Goal: Ask a question

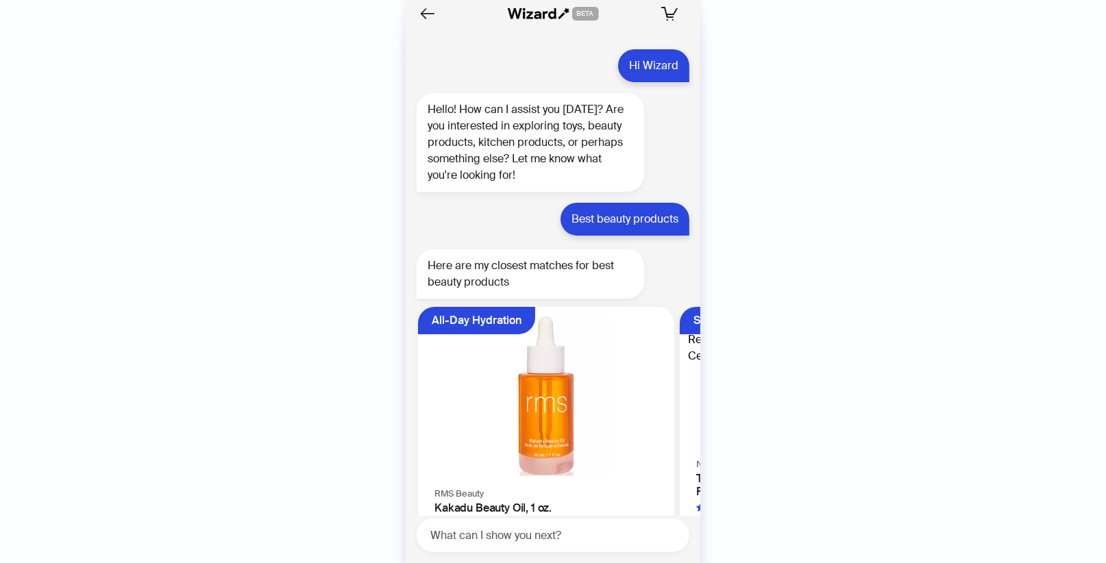
scroll to position [2794, 0]
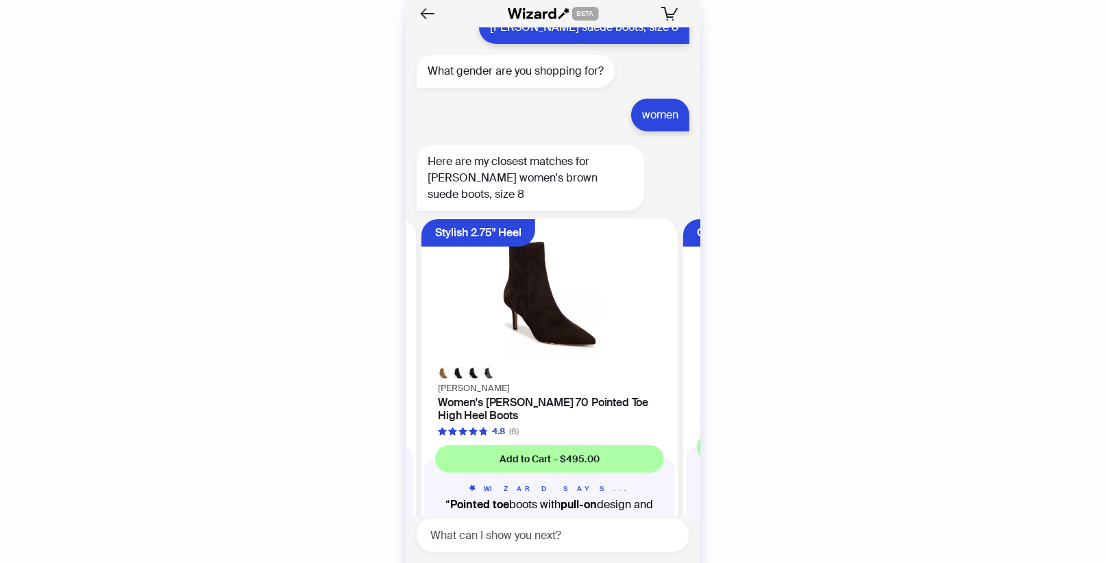
scroll to position [2731, 0]
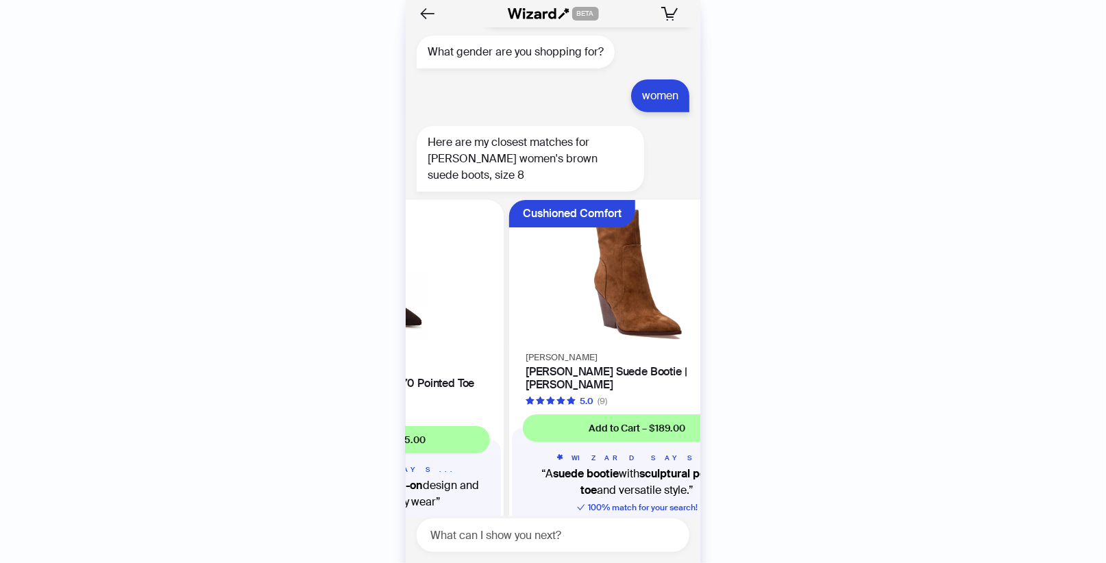
scroll to position [2794, 0]
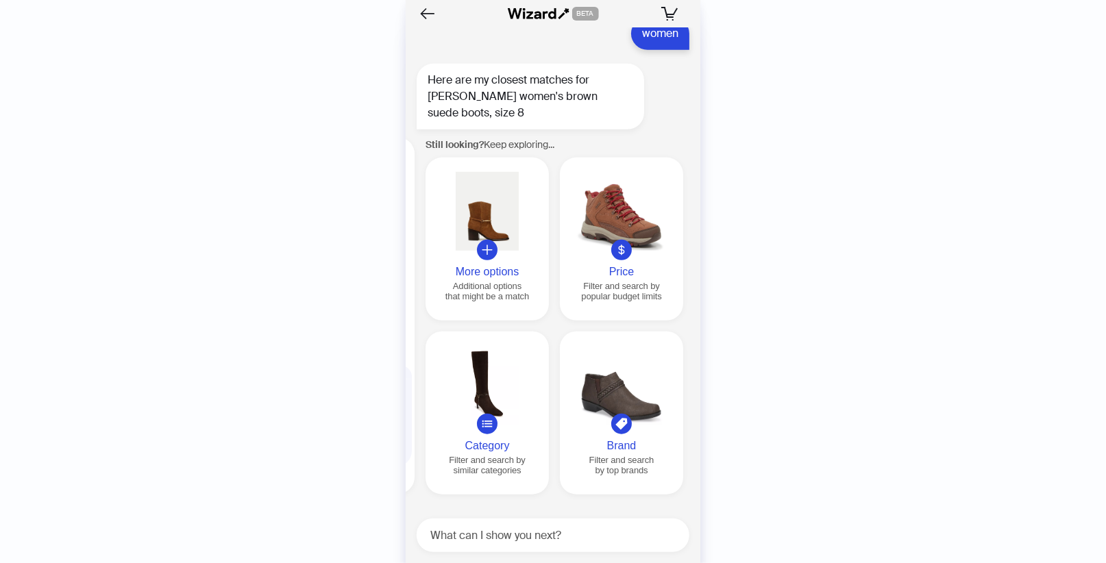
scroll to position [0, 1309]
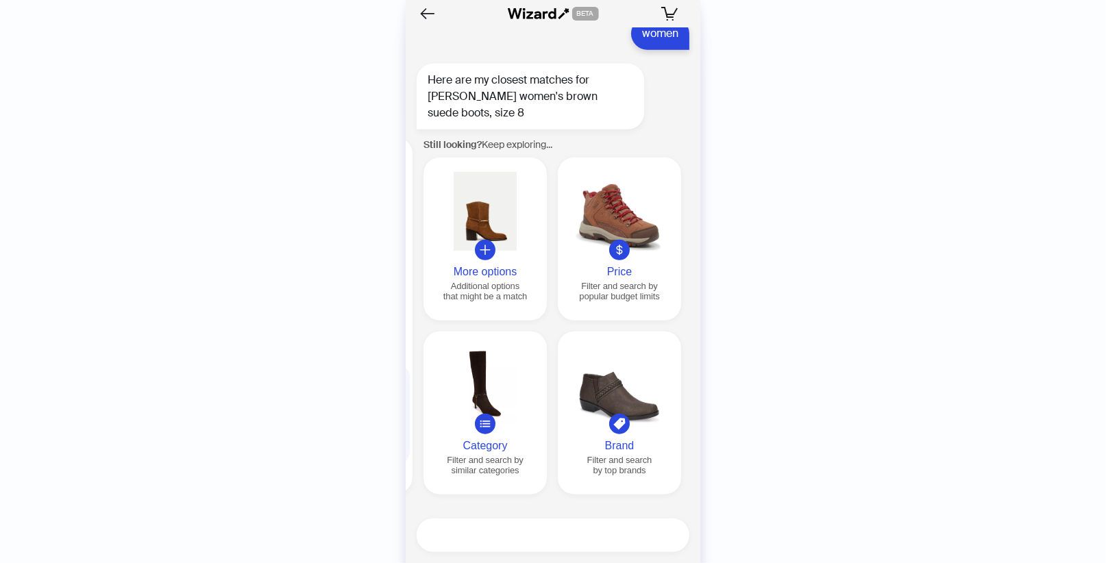
click at [611, 535] on textarea at bounding box center [559, 535] width 262 height 17
type textarea "*"
click at [603, 539] on textarea "**********" at bounding box center [559, 535] width 262 height 17
click at [497, 535] on textarea "**********" at bounding box center [559, 535] width 262 height 17
drag, startPoint x: 545, startPoint y: 537, endPoint x: 613, endPoint y: 537, distance: 67.8
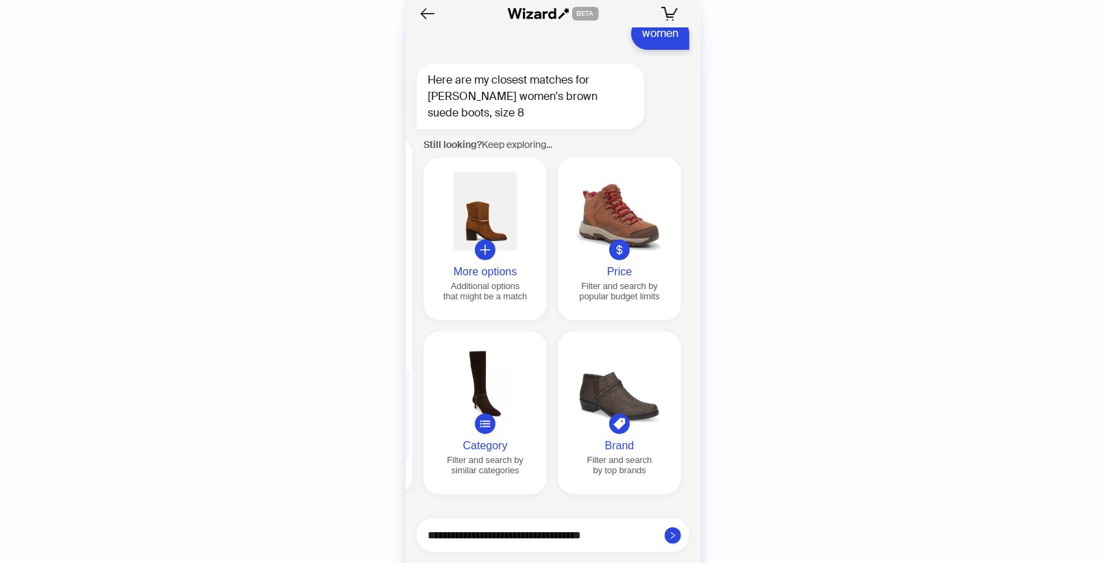
click at [613, 537] on textarea "**********" at bounding box center [559, 535] width 262 height 17
type textarea "**********"
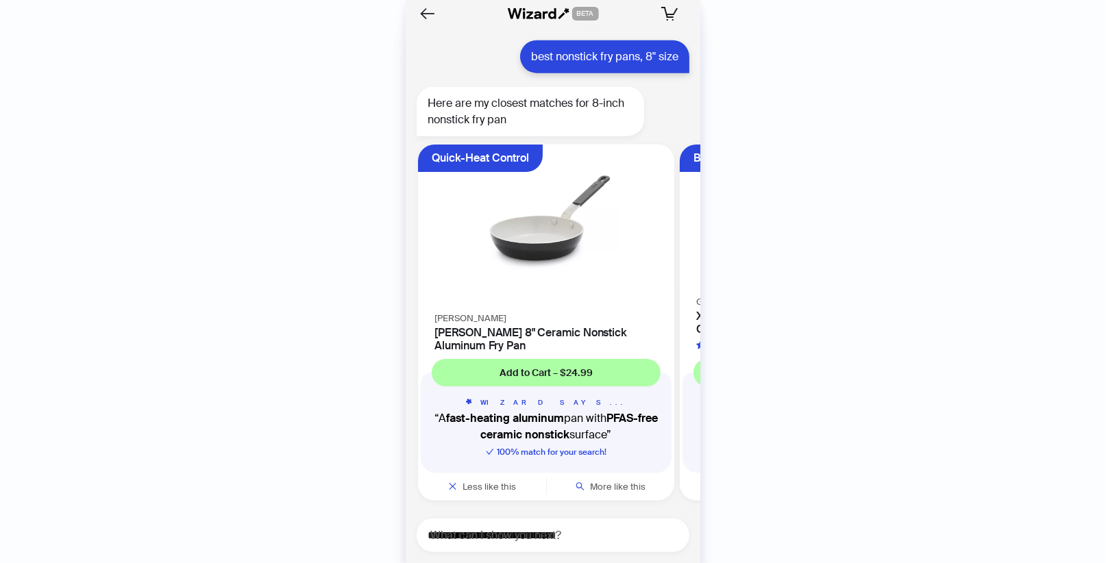
scroll to position [3279, 0]
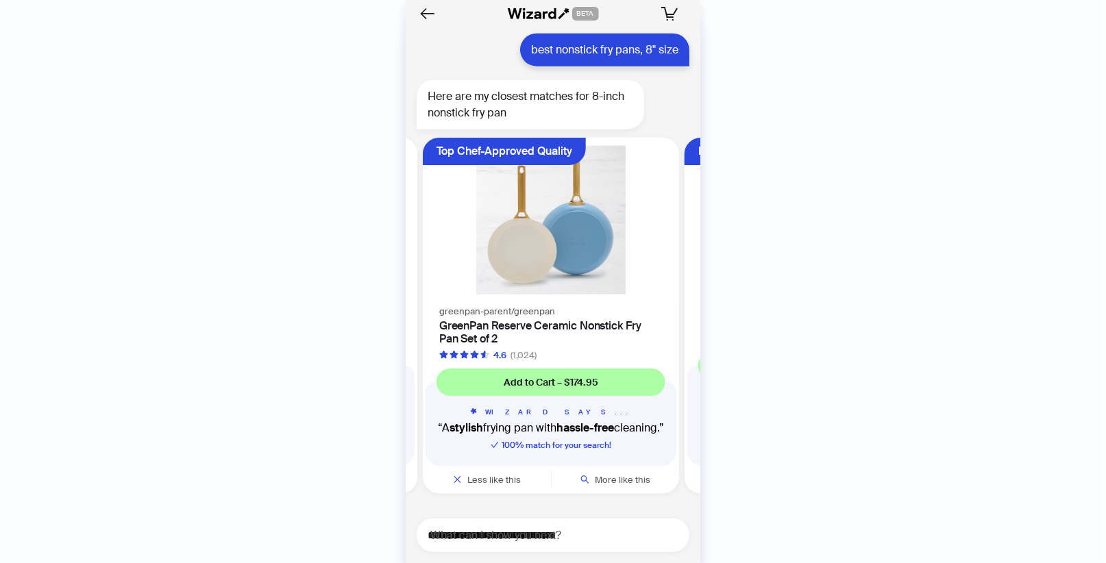
scroll to position [0, 519]
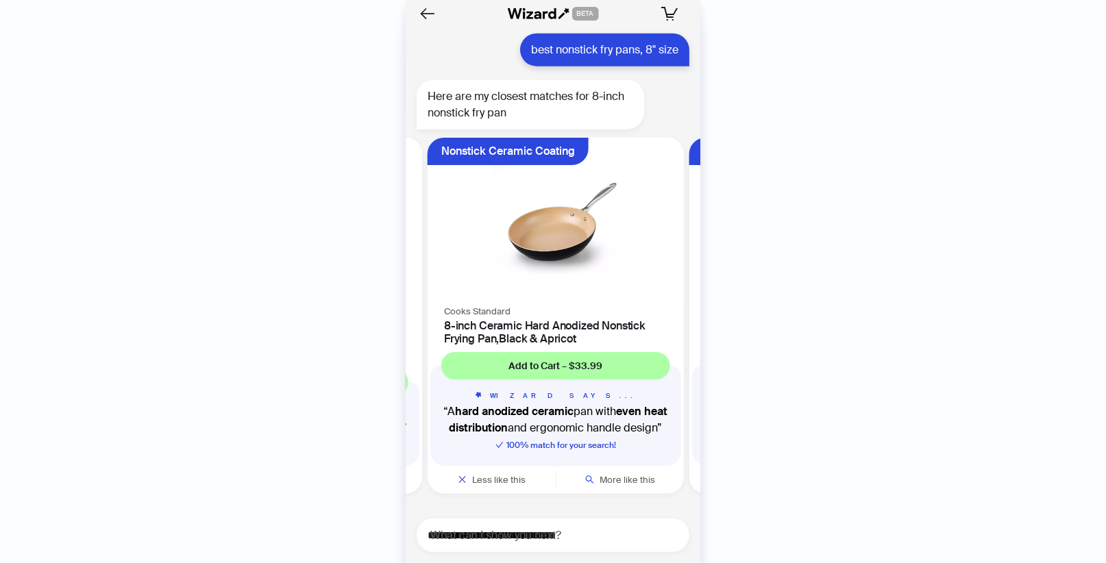
scroll to position [0, 782]
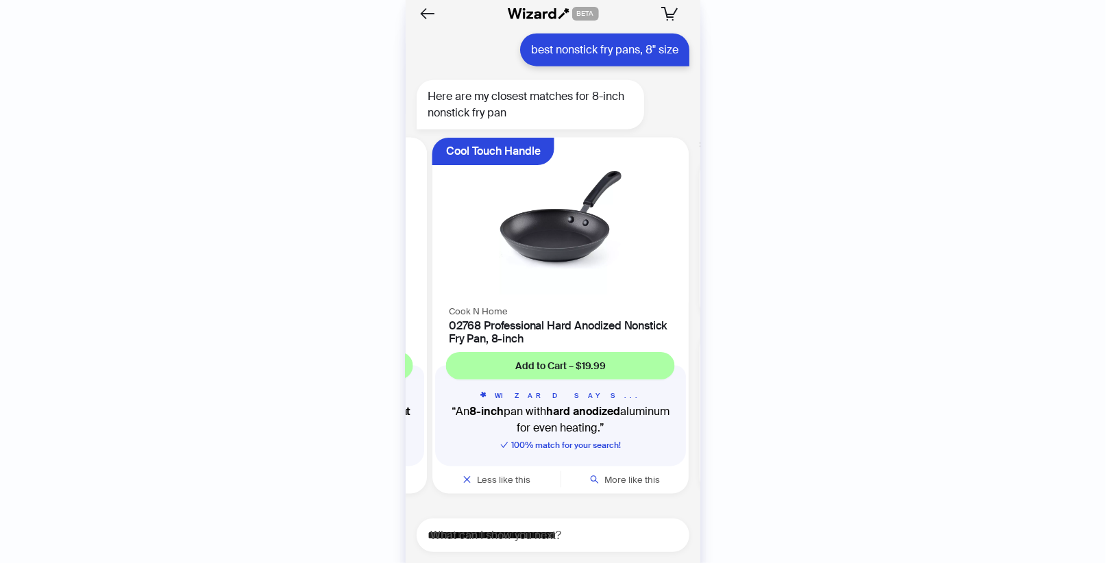
scroll to position [0, 1043]
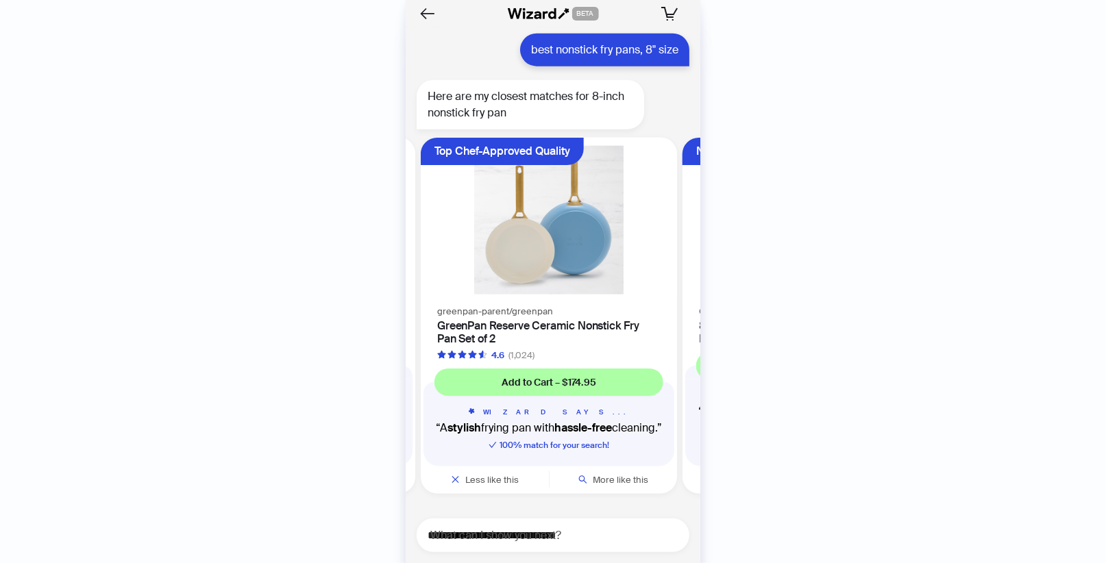
scroll to position [0, 519]
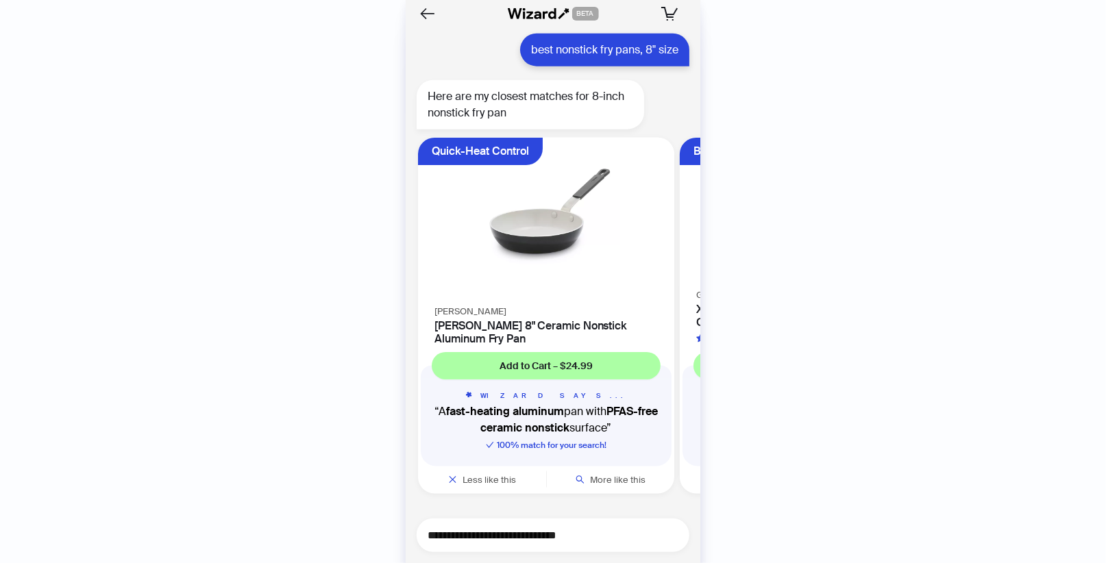
click at [582, 536] on textarea "**********" at bounding box center [559, 535] width 262 height 17
type textarea "**********"
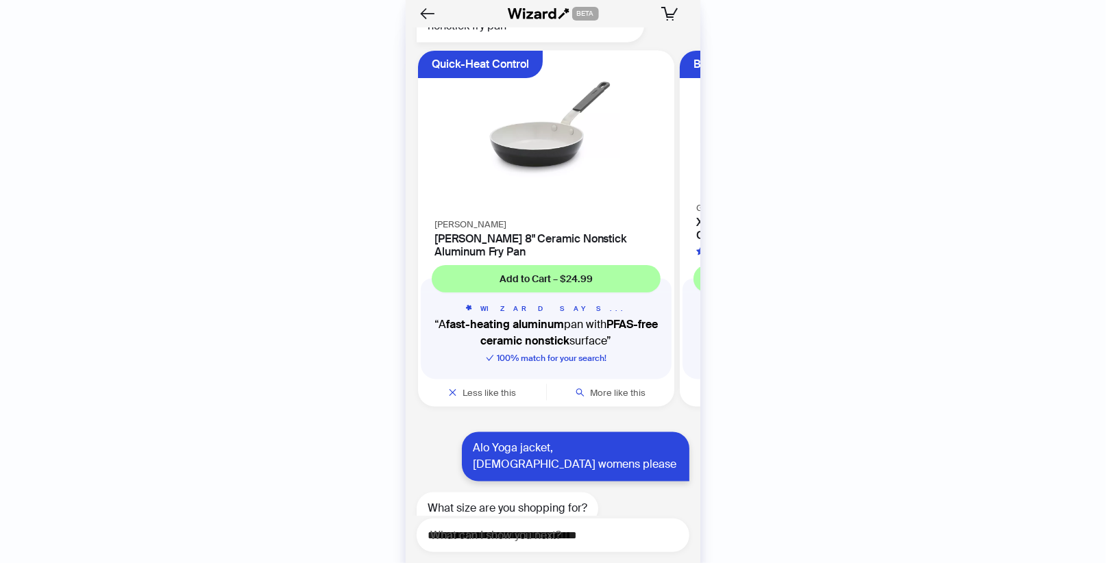
scroll to position [3366, 0]
click at [465, 542] on textarea "**********" at bounding box center [559, 535] width 262 height 17
type textarea "**********"
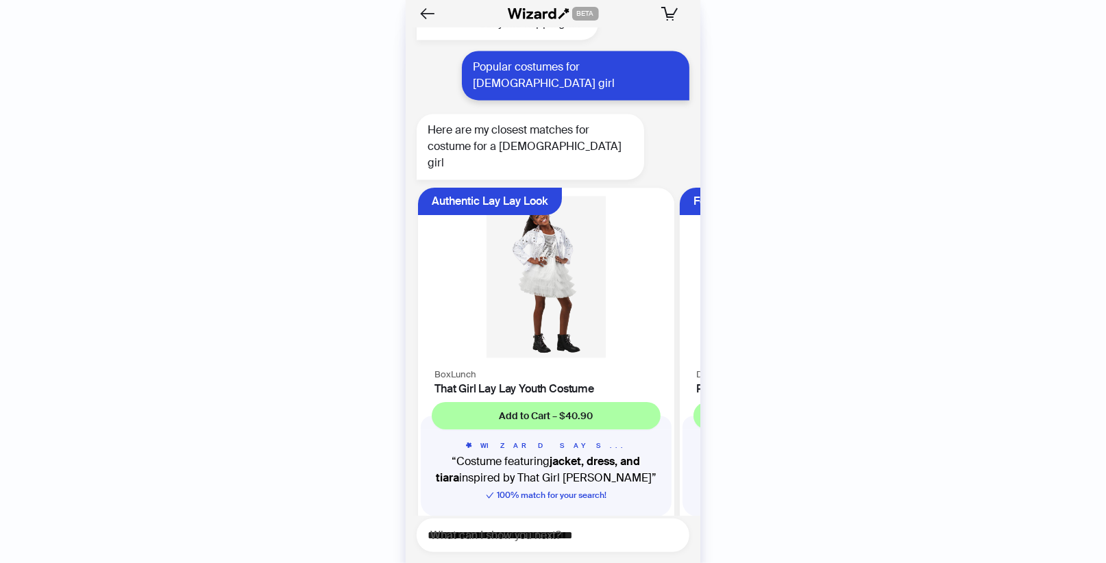
scroll to position [3852, 0]
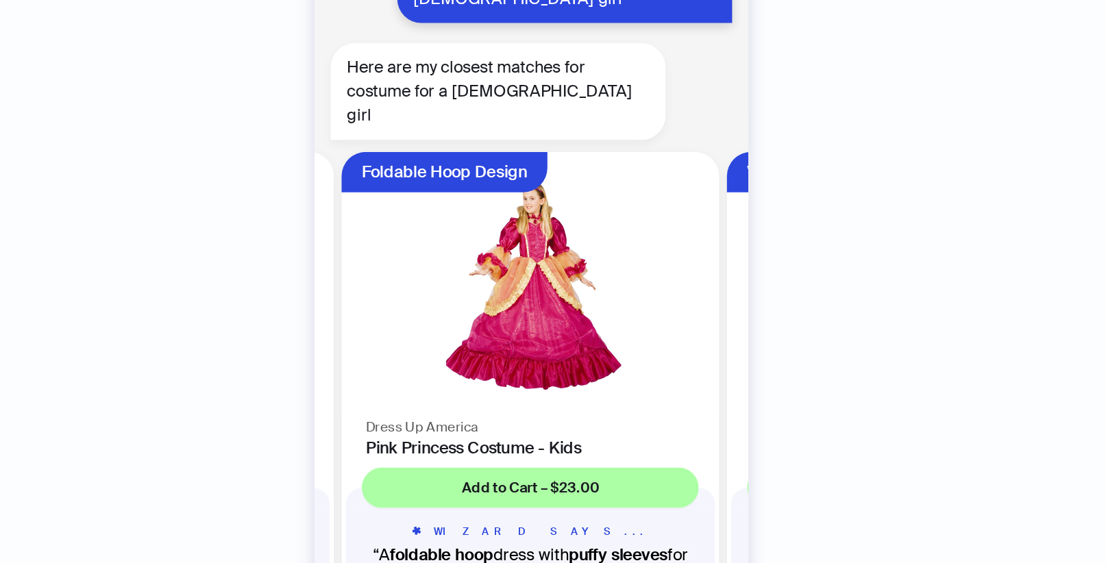
scroll to position [0, 258]
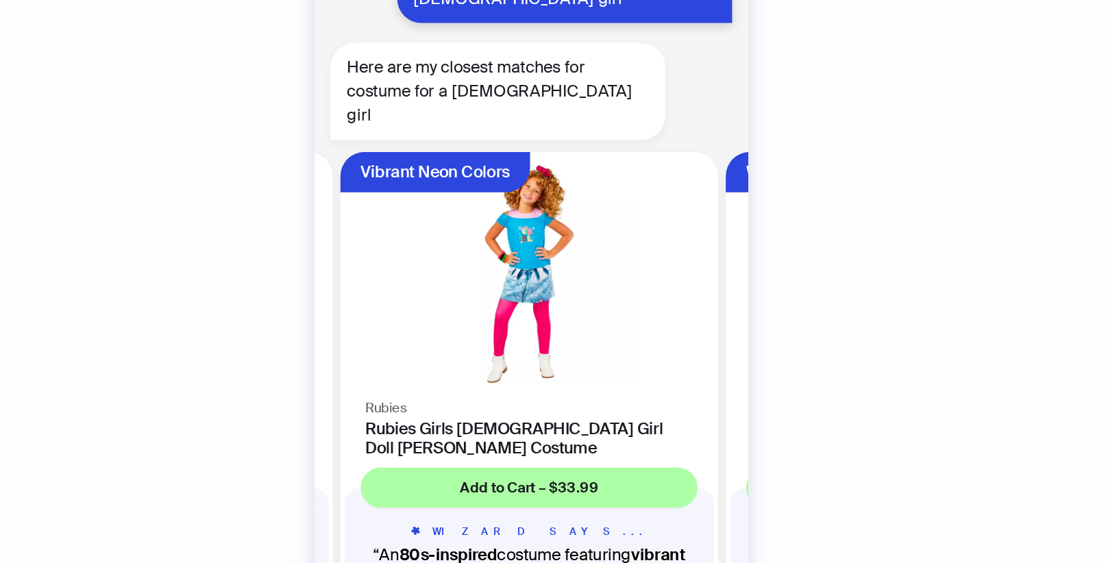
scroll to position [0, 519]
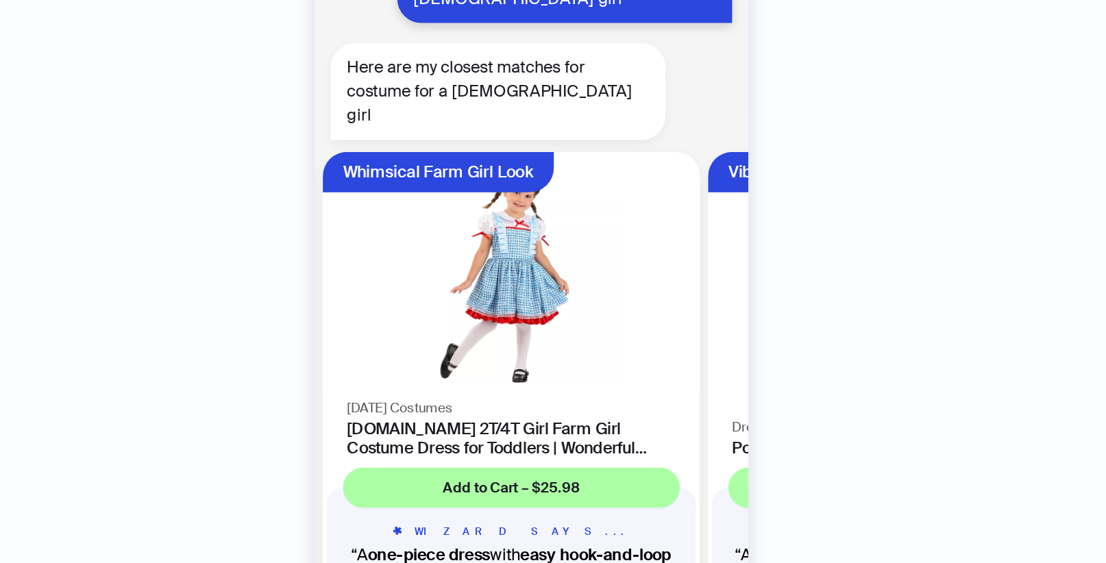
scroll to position [0, 793]
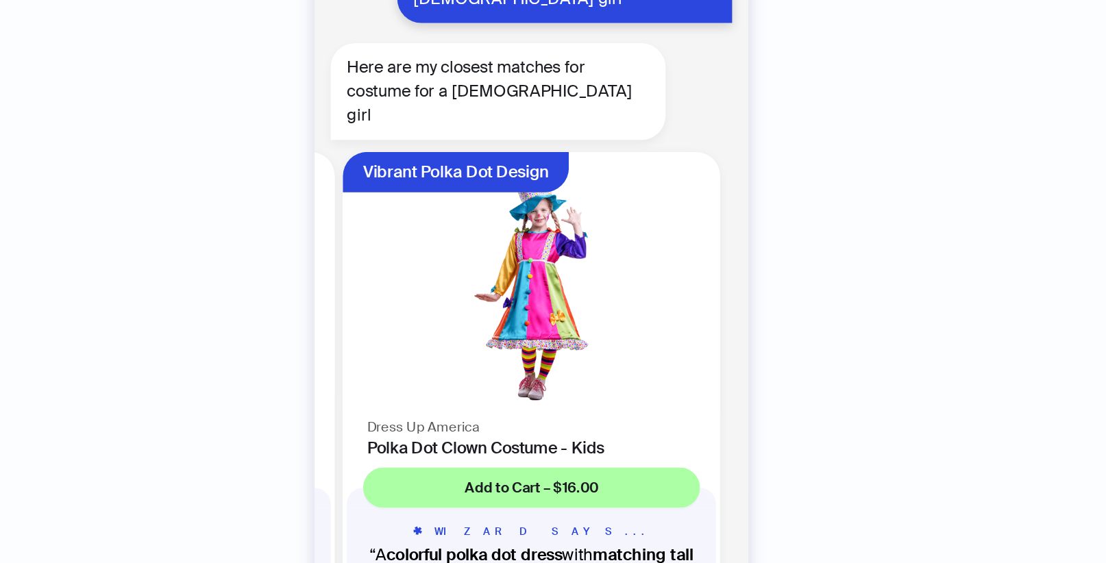
scroll to position [0, 1043]
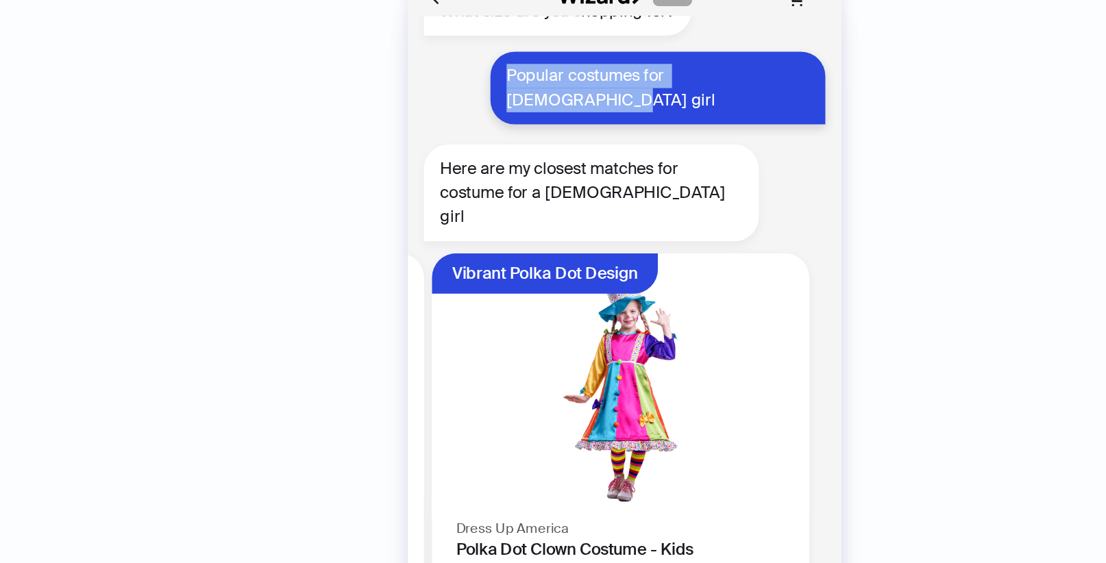
drag, startPoint x: 506, startPoint y: 52, endPoint x: 682, endPoint y: 49, distance: 176.8
click at [682, 51] on div "Popular costumes for 9year old girl" at bounding box center [575, 75] width 227 height 49
copy div "Popular costumes for 9year old girl"
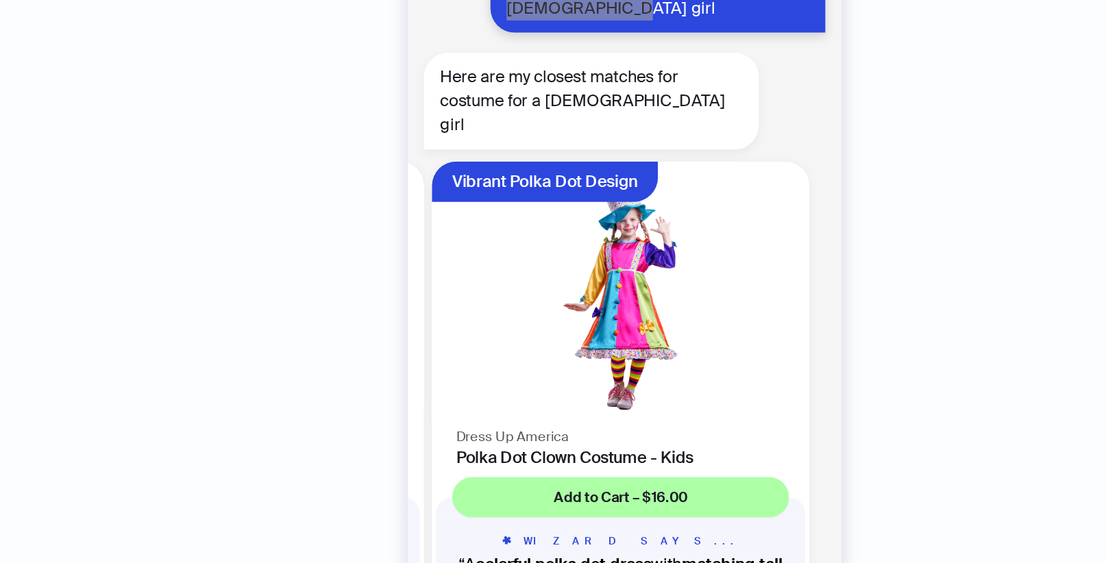
scroll to position [0, 0]
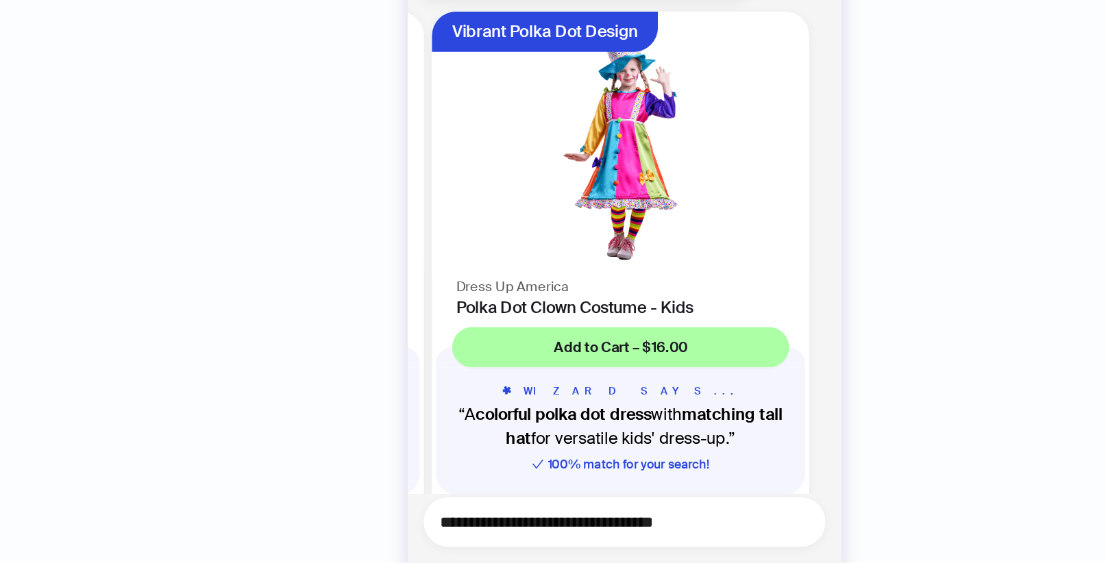
click at [513, 534] on textarea "**********" at bounding box center [559, 535] width 262 height 17
type textarea "*"
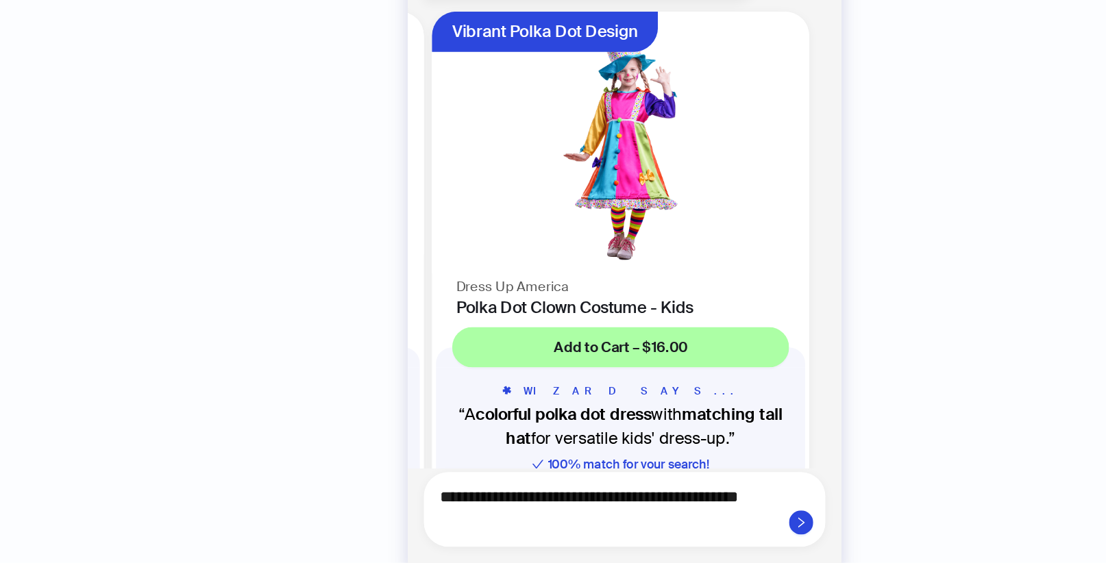
scroll to position [3869, 0]
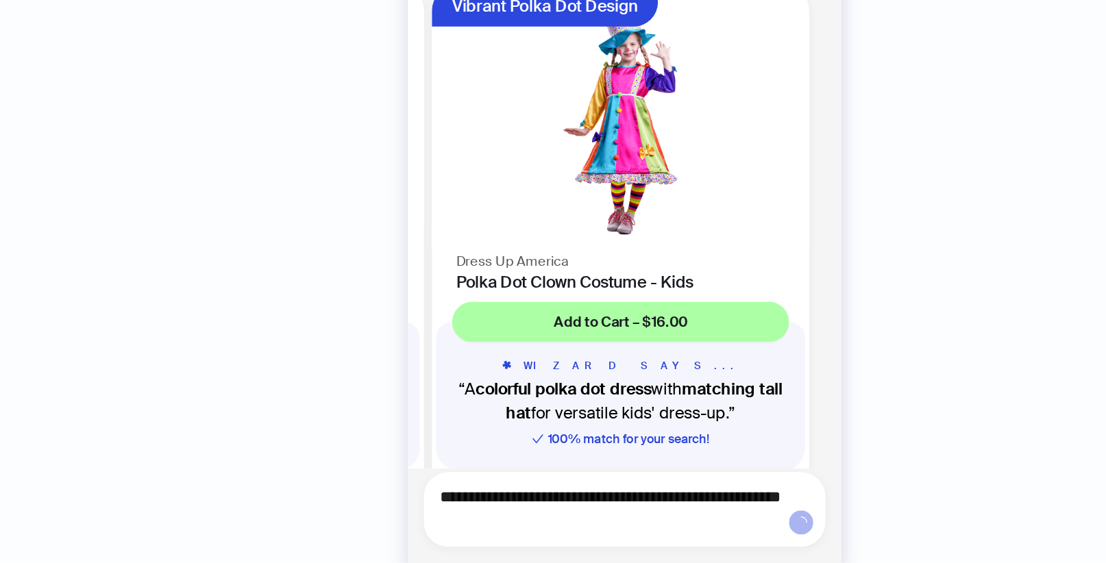
type textarea "**********"
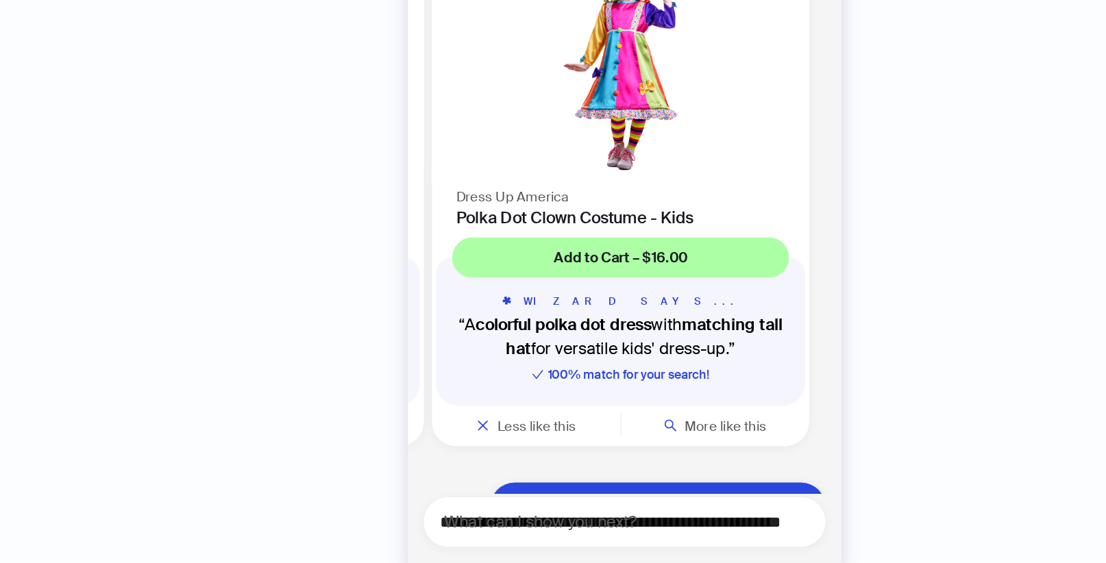
scroll to position [3950, 0]
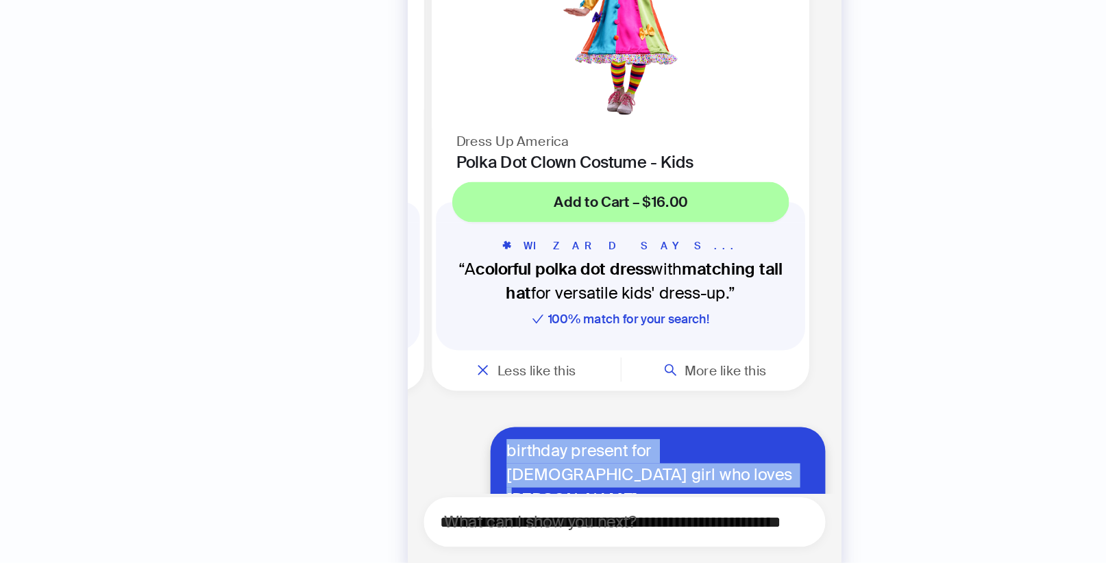
drag, startPoint x: 556, startPoint y: 454, endPoint x: 477, endPoint y: 432, distance: 81.8
click at [476, 471] on div "birthday present for 5 year old girl who loves peppa pig" at bounding box center [575, 504] width 227 height 66
copy div "birthday present for 5 year old girl who loves peppa pig"
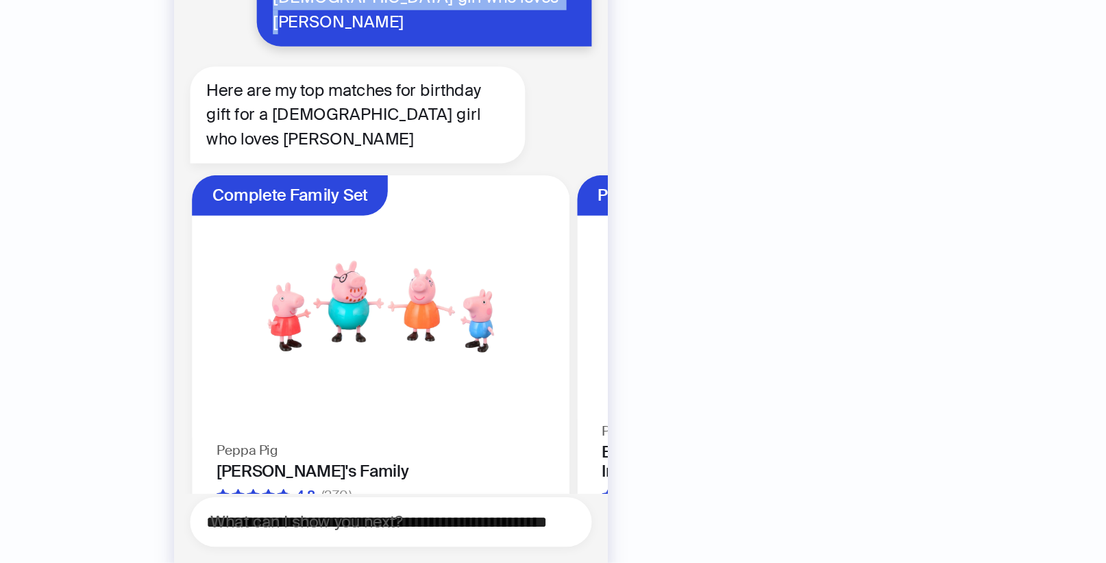
scroll to position [0, 0]
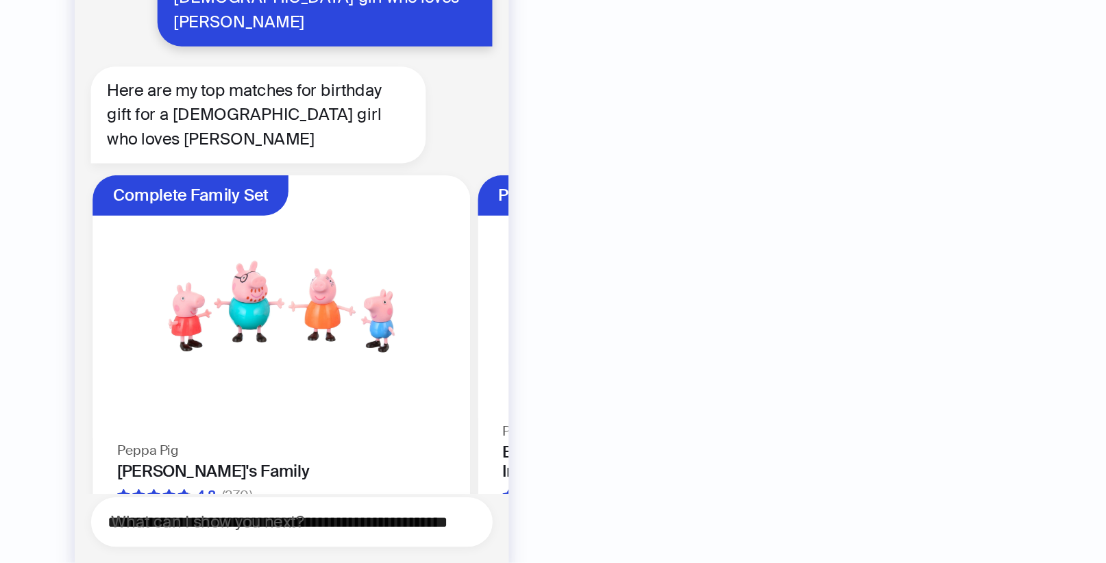
click at [661, 226] on div "Here are my top matches for birthday gift for a 5-year-old girl who loves Peppa…" at bounding box center [553, 259] width 295 height 66
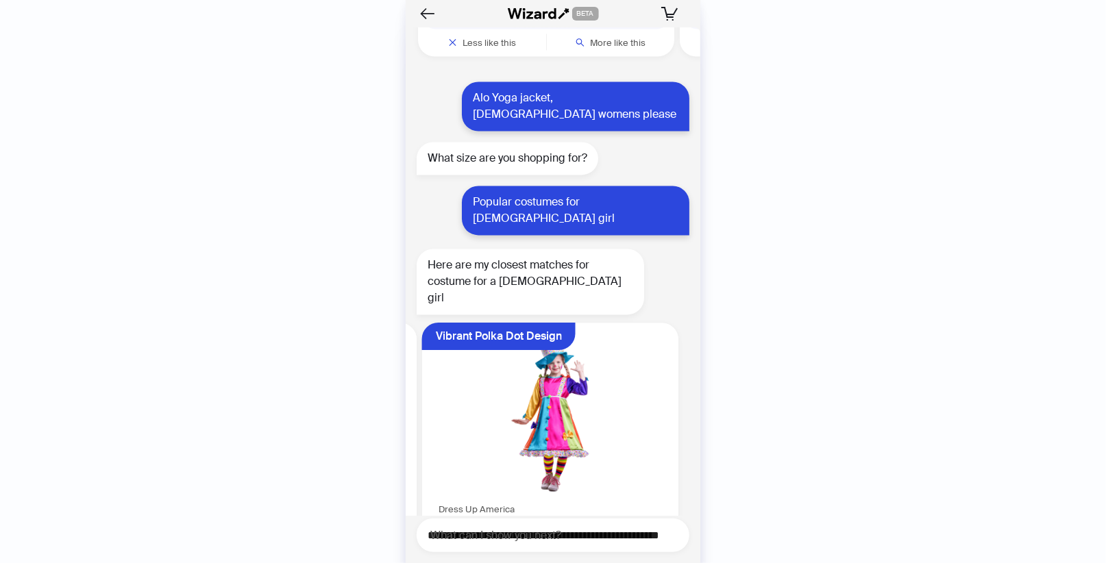
scroll to position [4295, 0]
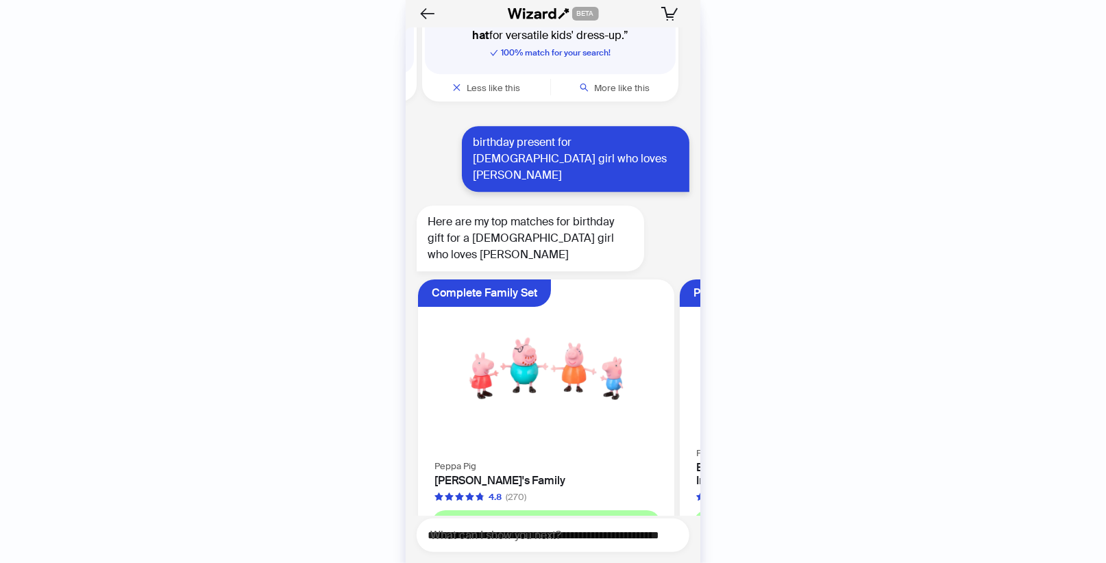
click at [672, 206] on div "Here are my top matches for birthday gift for a 5-year-old girl who loves Peppa…" at bounding box center [553, 239] width 295 height 66
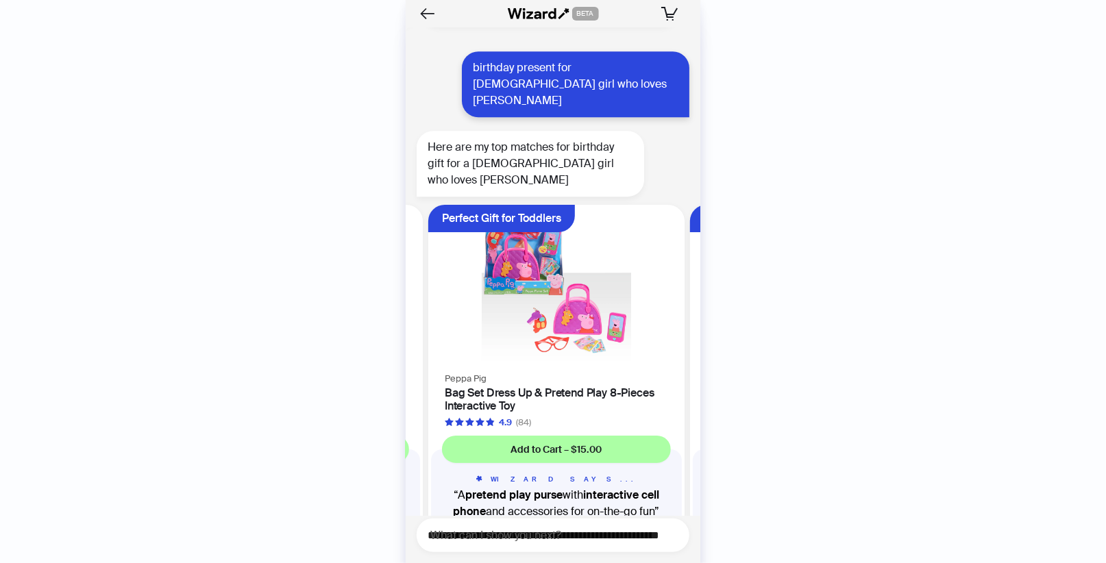
scroll to position [0, 258]
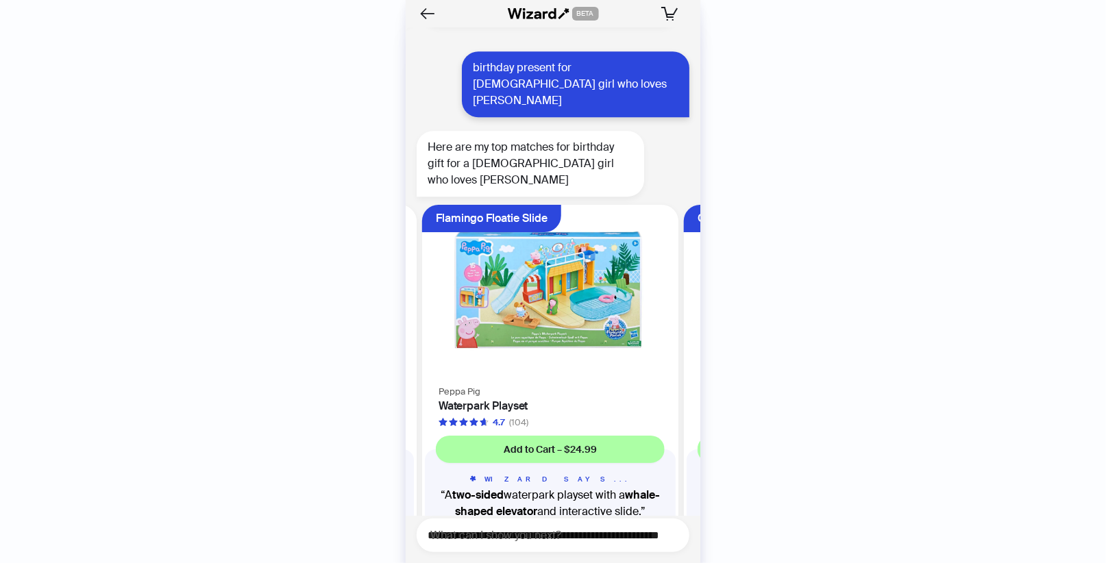
scroll to position [0, 519]
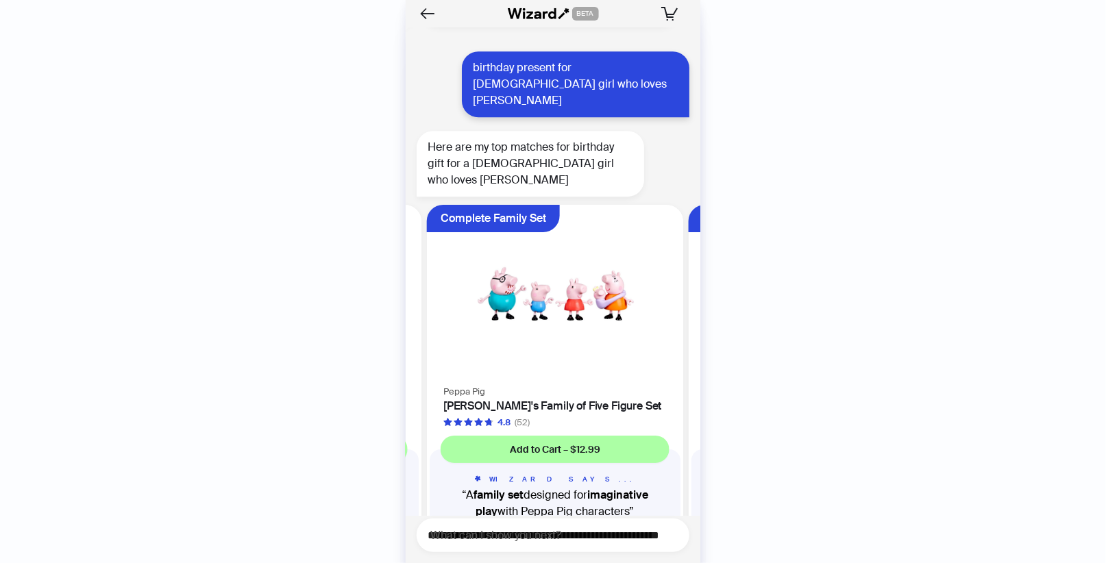
scroll to position [0, 782]
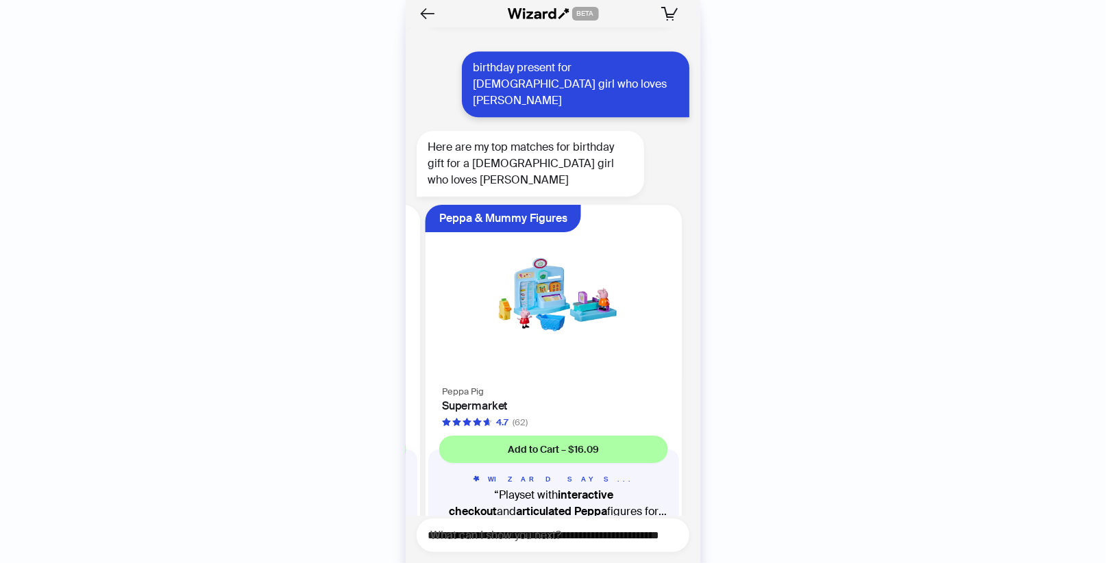
scroll to position [0, 1043]
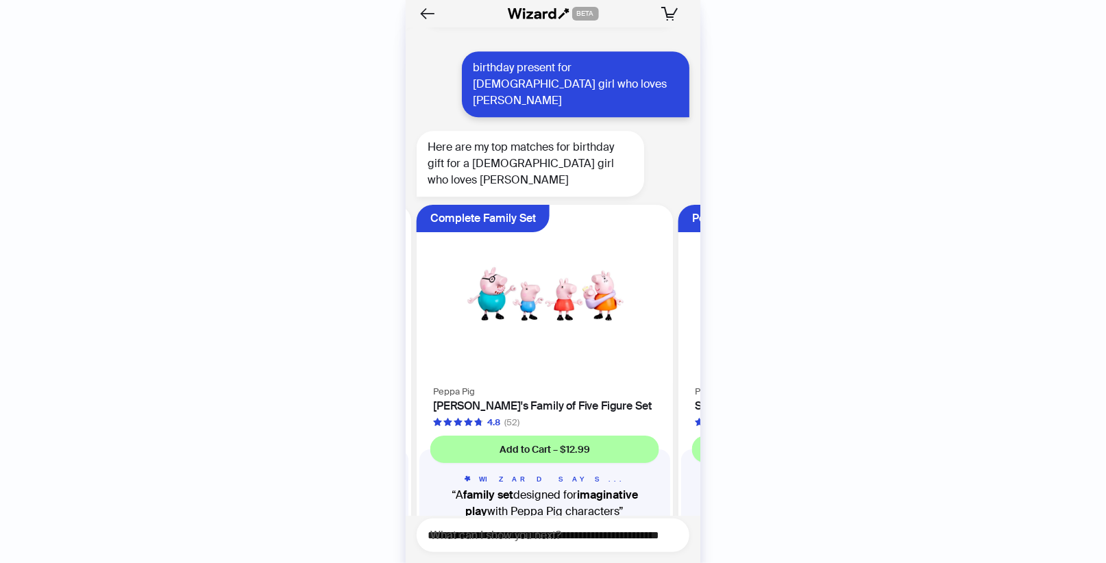
scroll to position [0, 782]
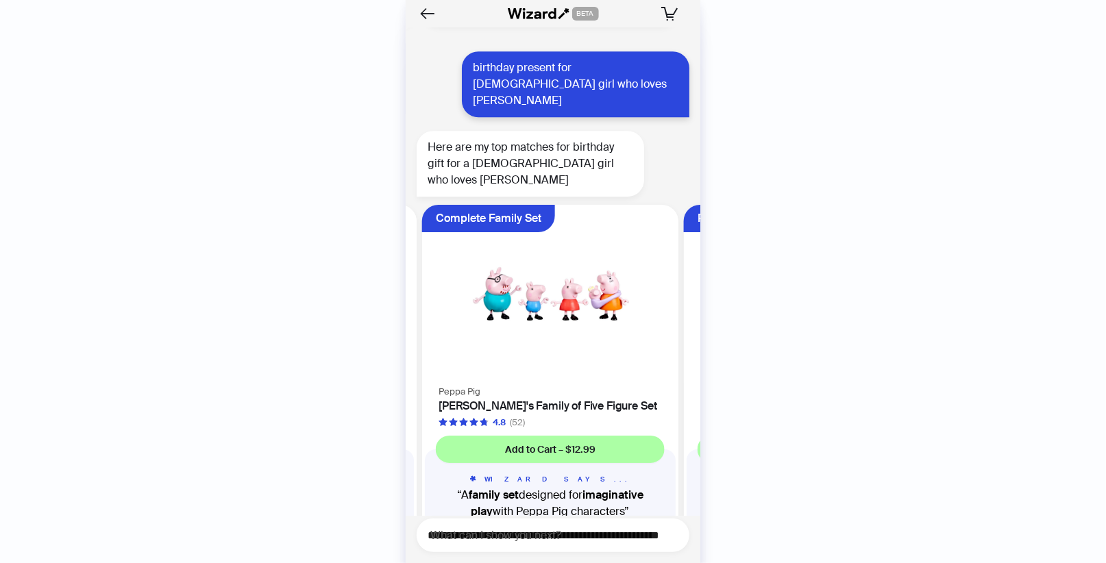
scroll to position [0, 782]
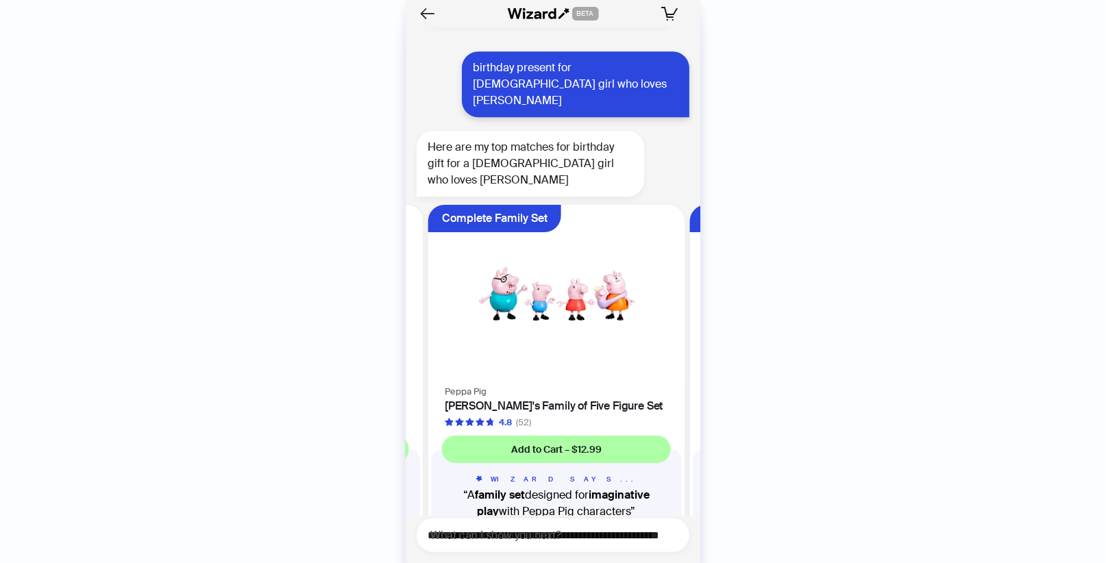
scroll to position [0, 782]
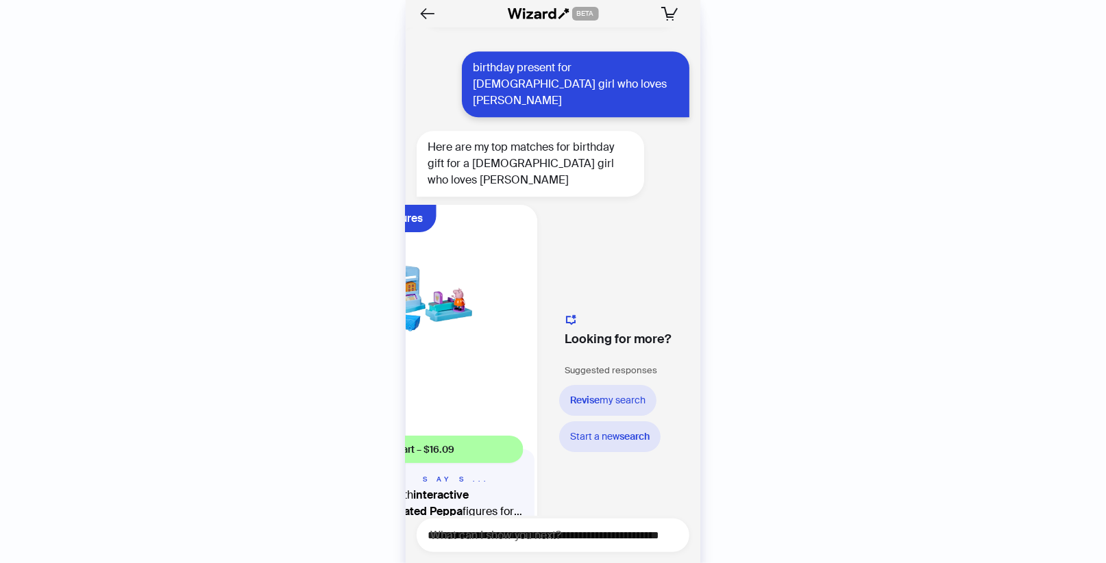
scroll to position [0, 1193]
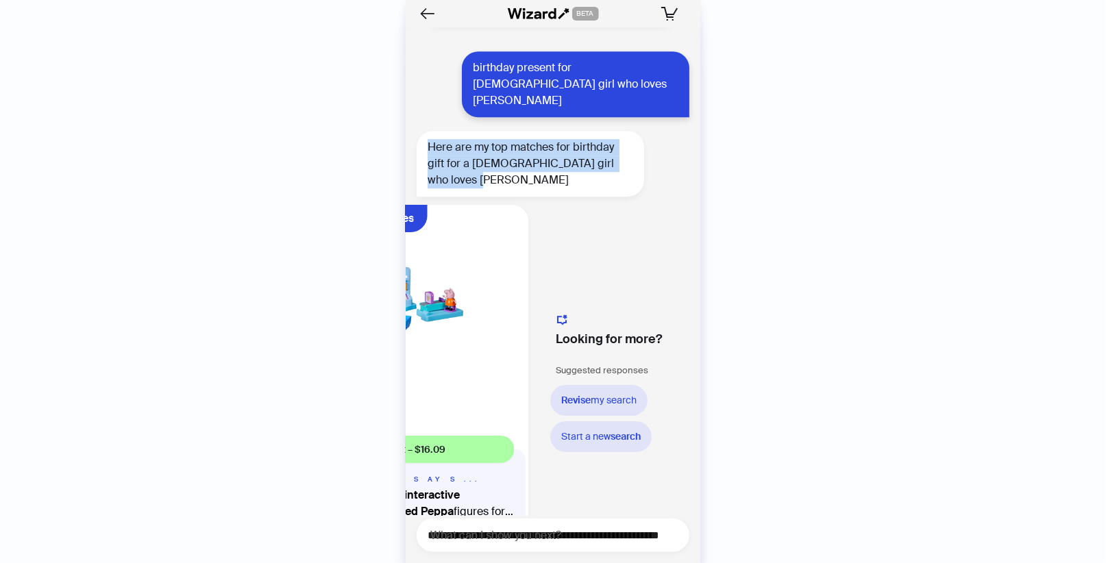
drag, startPoint x: 463, startPoint y: 113, endPoint x: 417, endPoint y: 82, distance: 55.3
click at [417, 131] on div "Here are my top matches for birthday gift for a 5-year-old girl who loves Peppa…" at bounding box center [530, 164] width 227 height 66
copy div "Here are my top matches for birthday gift for a 5-year-old girl who loves Peppa…"
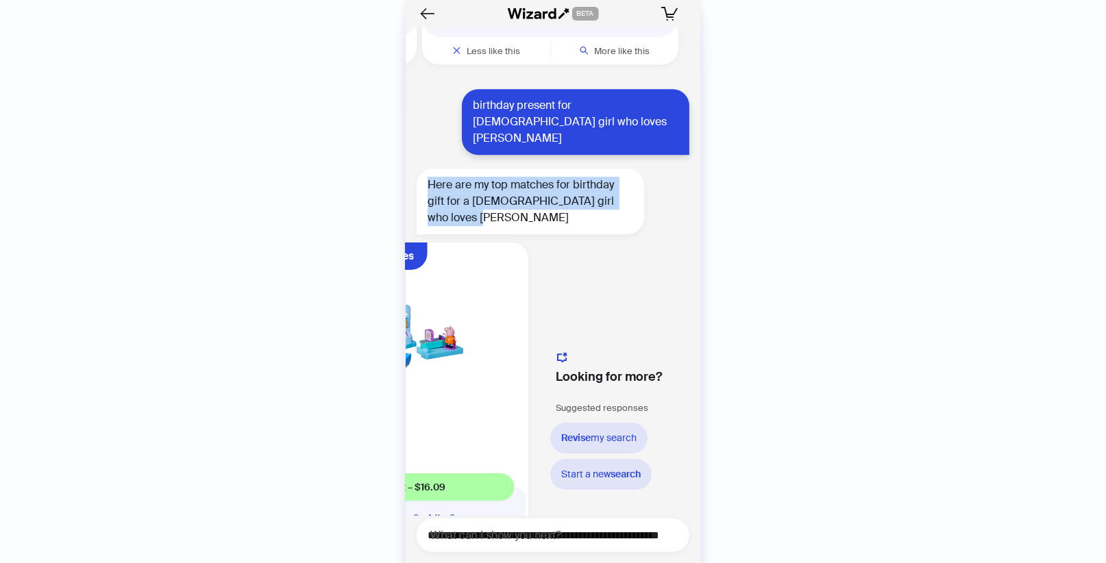
scroll to position [4287, 0]
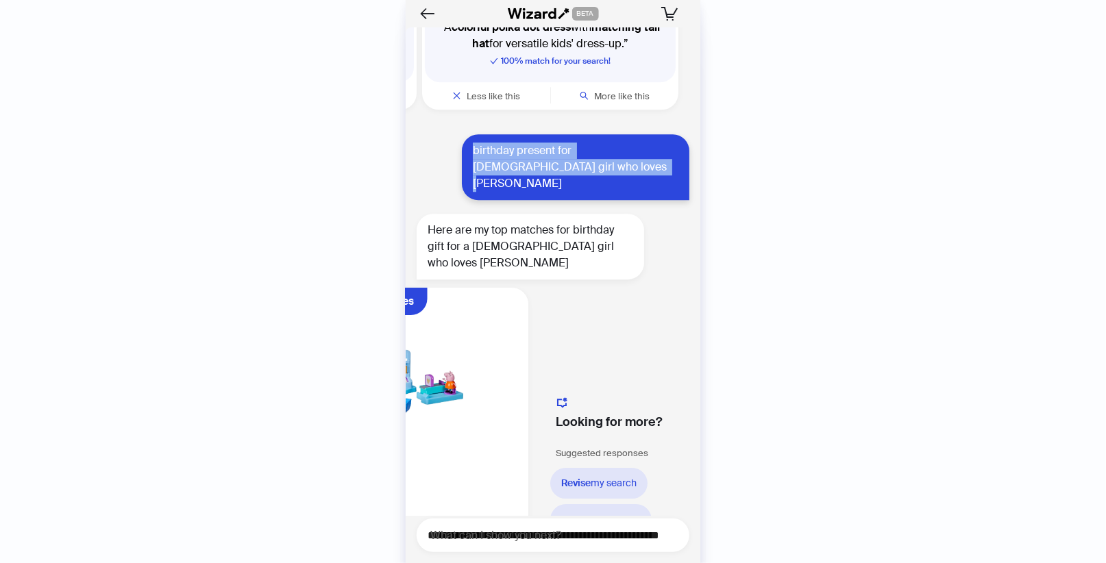
drag, startPoint x: 560, startPoint y: 117, endPoint x: 464, endPoint y: 104, distance: 96.8
click at [464, 134] on div "birthday present for 5 year old girl who loves peppa pig" at bounding box center [575, 167] width 227 height 66
copy div "birthday present for 5 year old girl who loves peppa pig"
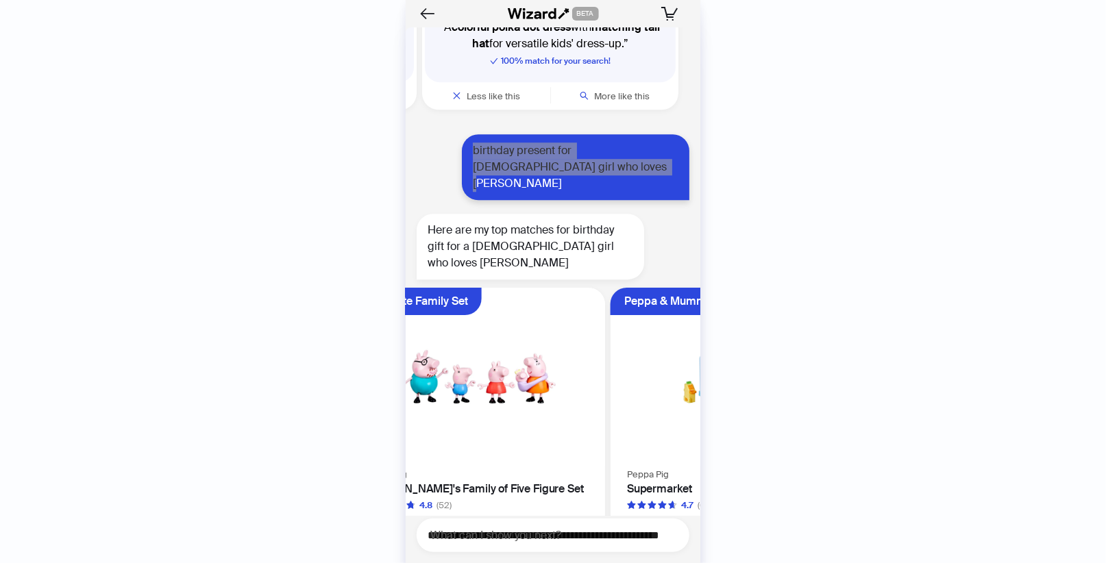
scroll to position [4370, 0]
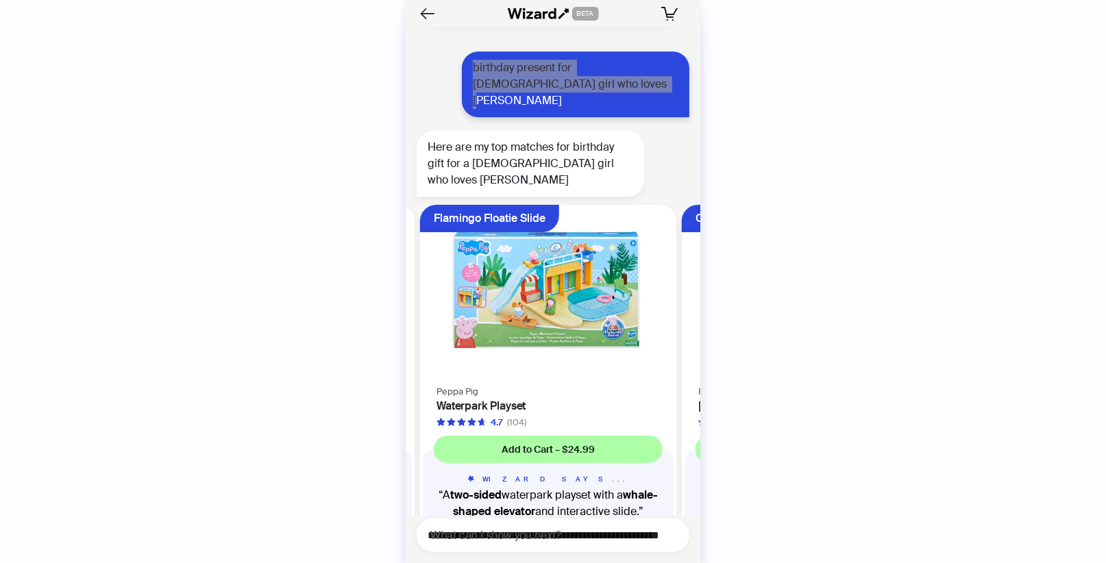
scroll to position [0, 519]
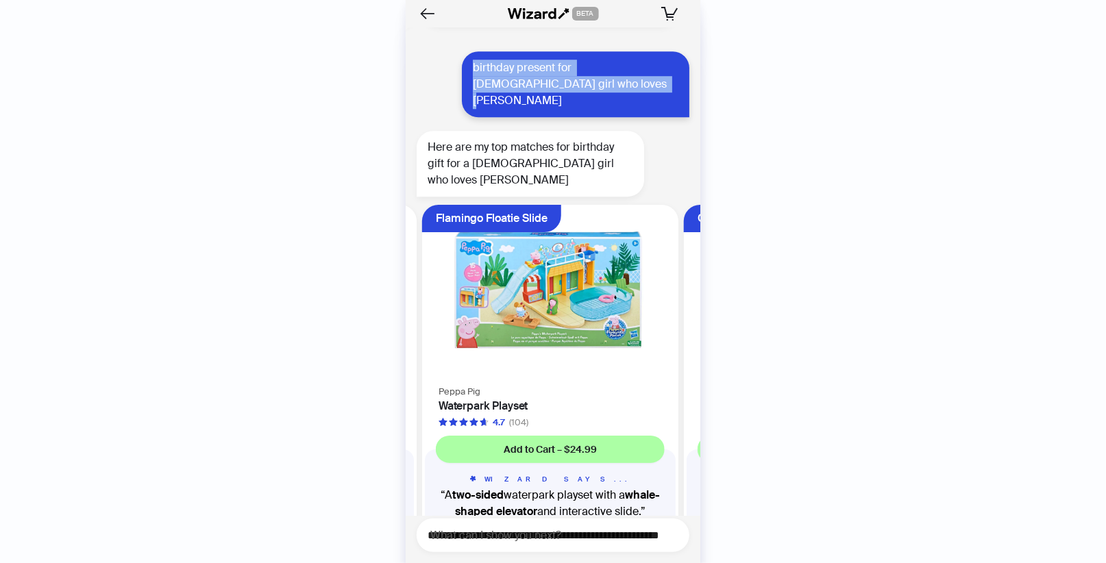
click at [598, 534] on button "More like this" at bounding box center [615, 547] width 128 height 27
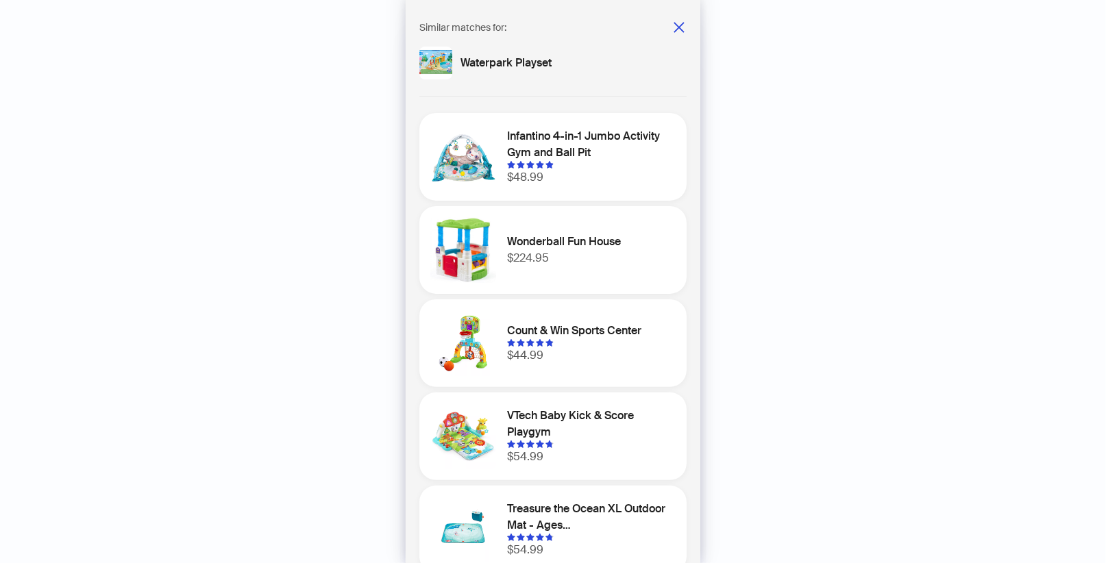
click at [809, 295] on div "History Sign Out BETA Hi, I’m Your superpowered shopping agent I scour websites…" at bounding box center [553, 281] width 1106 height 563
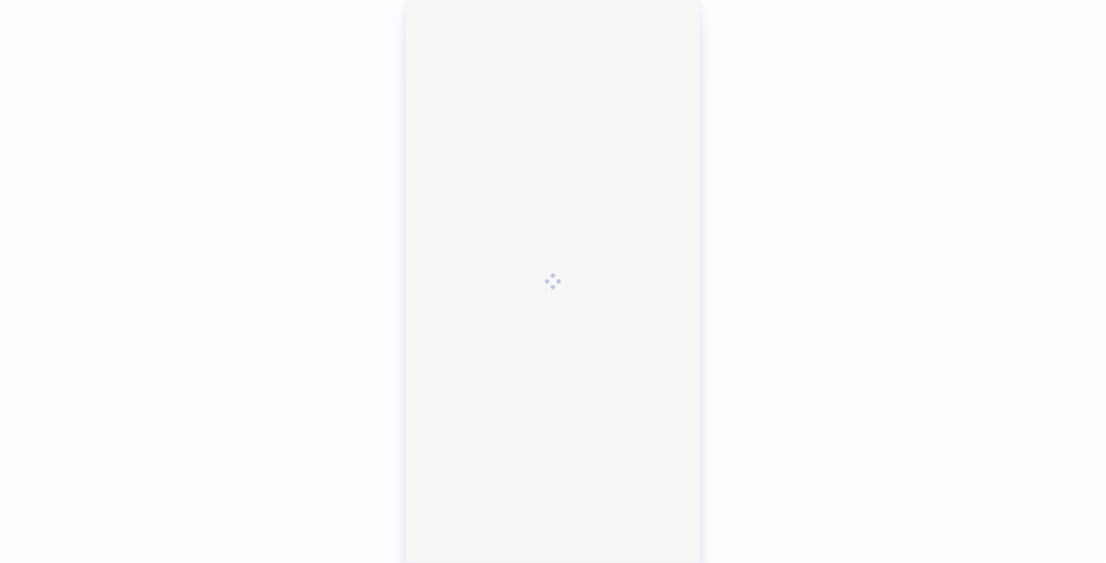
scroll to position [2187, 0]
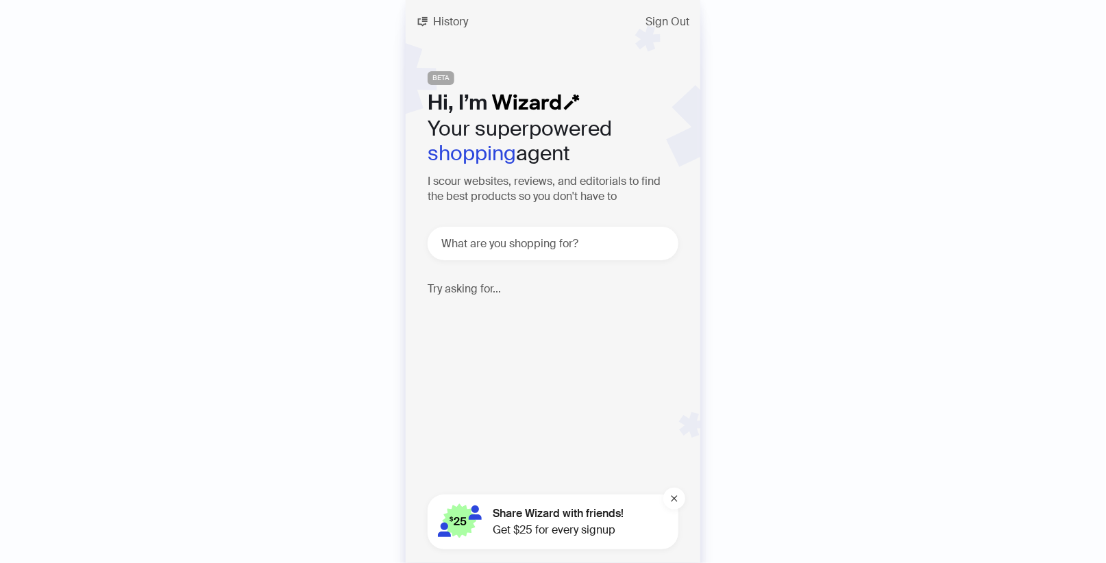
scroll to position [2373, 0]
